Goal: Find specific page/section: Find specific page/section

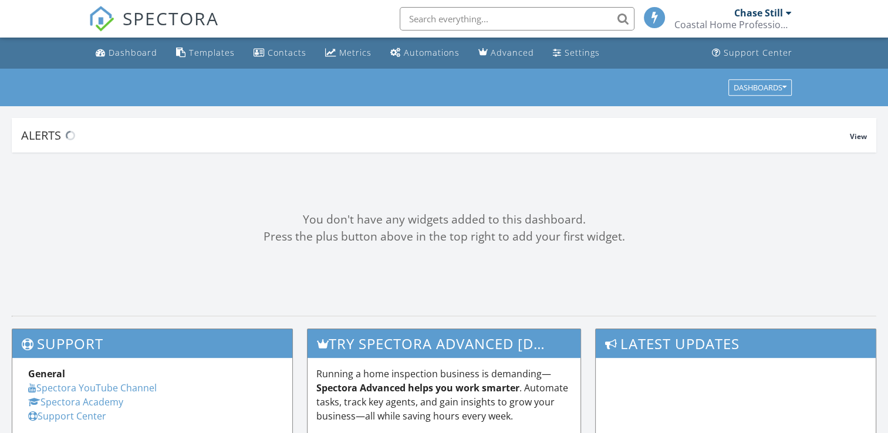
click at [423, 18] on input "text" at bounding box center [517, 18] width 235 height 23
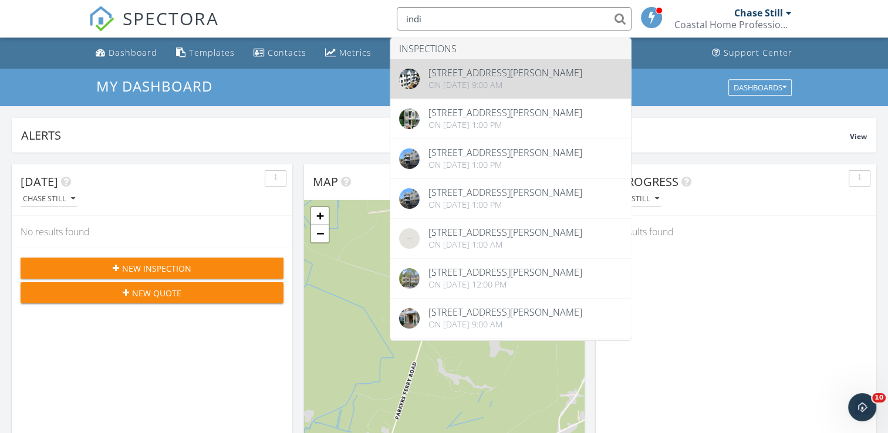
type input "indi"
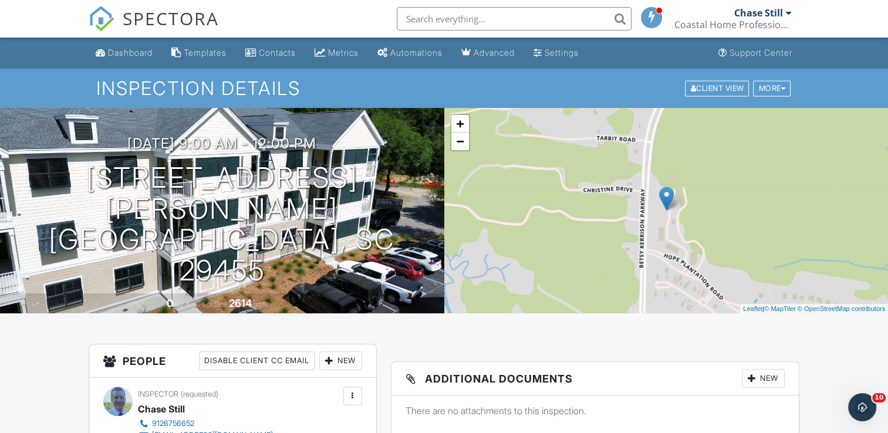
click at [428, 22] on input "text" at bounding box center [514, 18] width 235 height 23
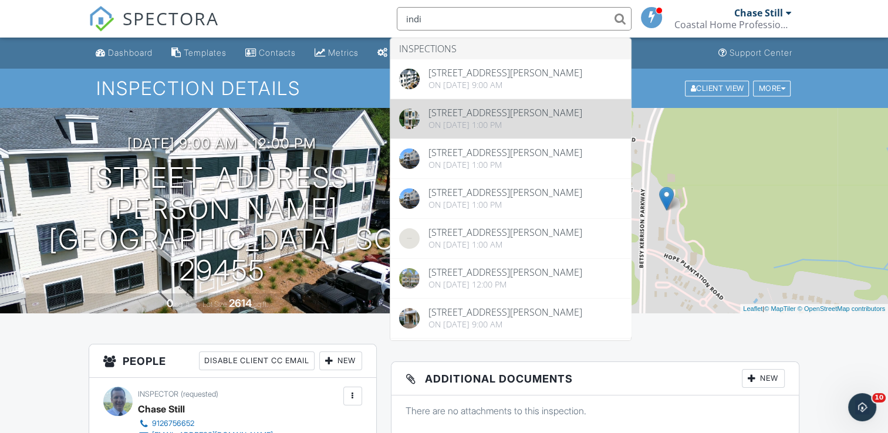
type input "indi"
